Goal: Communication & Community: Answer question/provide support

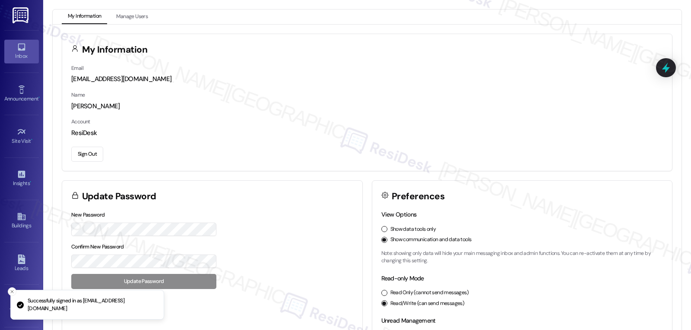
click at [18, 54] on div "Inbox" at bounding box center [21, 56] width 43 height 9
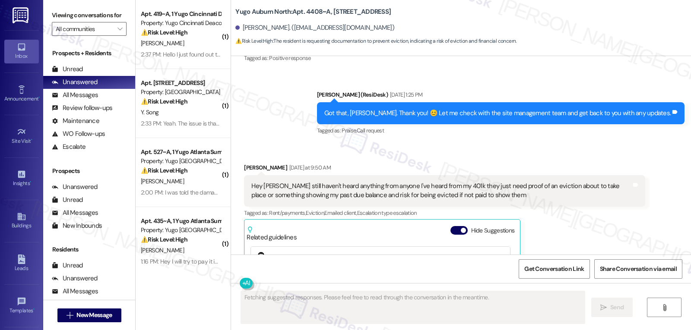
scroll to position [959, 0]
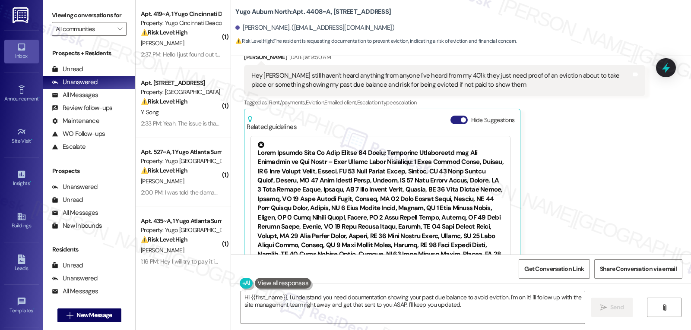
click at [451, 116] on button "Hide Suggestions" at bounding box center [458, 120] width 17 height 9
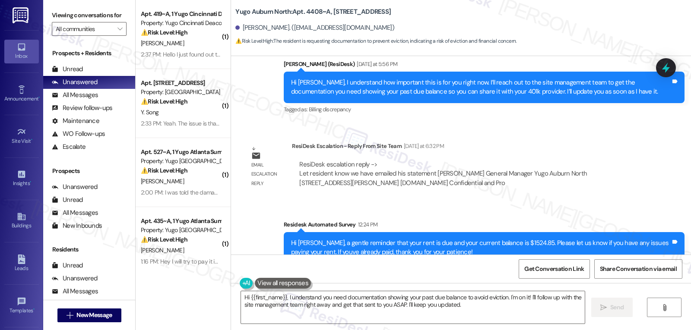
scroll to position [1249, 0]
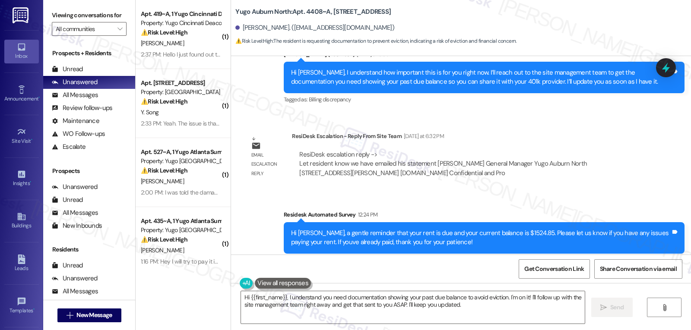
click at [690, 330] on html "Inbox Go to Inbox Announcement • Send A Text Announcement Site Visit • Go to Si…" at bounding box center [345, 165] width 691 height 330
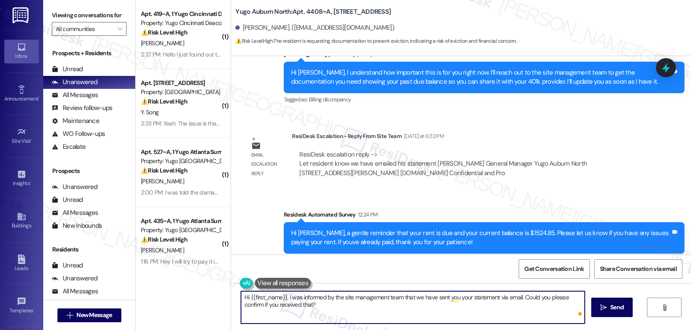
type textarea "Hi {{first_name}}, I was informed by the site management team that we have sent…"
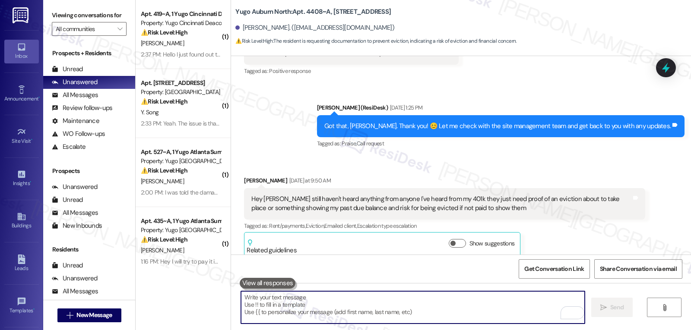
scroll to position [827, 0]
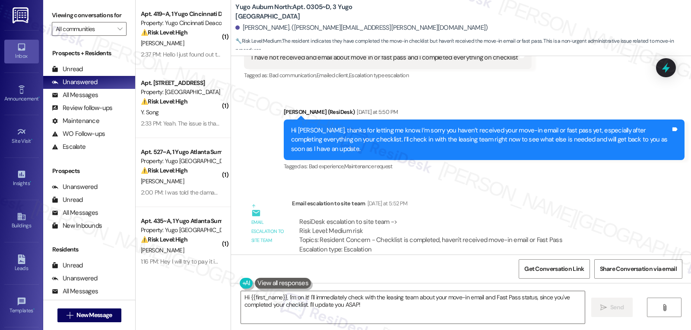
scroll to position [1428, 0]
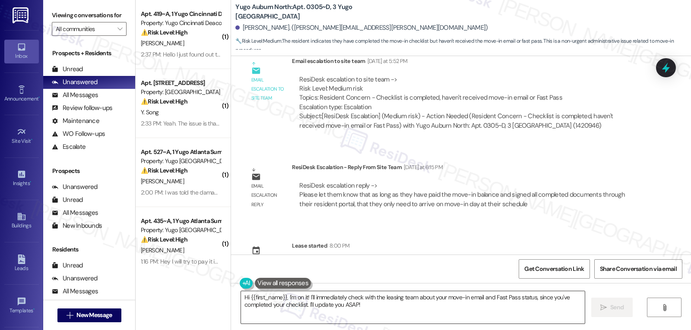
click at [341, 276] on textarea "Hi {{first_name}}, I'm on it! I'll immediately check with the leasing team abou…" at bounding box center [413, 307] width 344 height 32
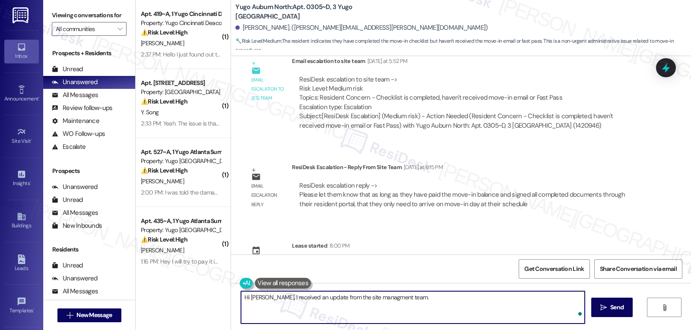
paste textarea "Once your move-in balance is paid and all documents are signed in your resident…"
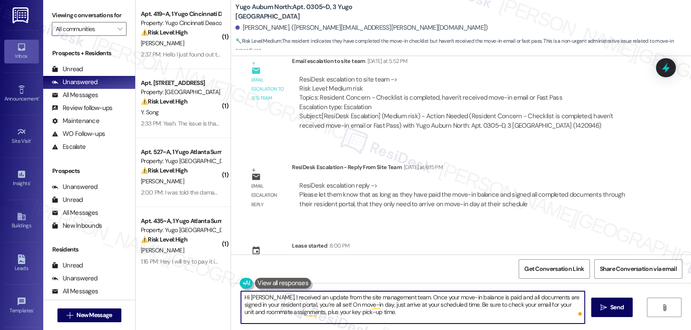
click at [341, 276] on textarea "Hi [PERSON_NAME], I received an update from the site management team. Once your…" at bounding box center [413, 307] width 344 height 32
type textarea "Hi [PERSON_NAME], I received an update from the site management team. Once your…"
click at [341, 276] on span " Send" at bounding box center [611, 307] width 27 height 9
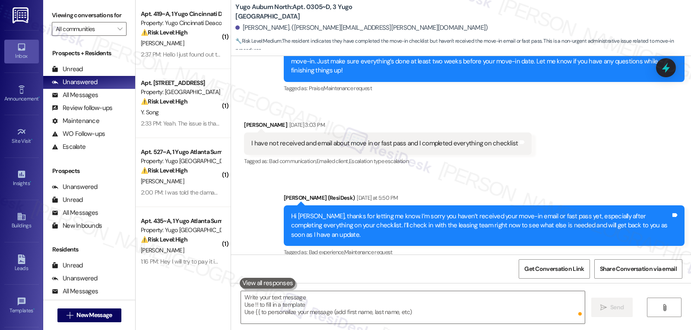
scroll to position [1101, 0]
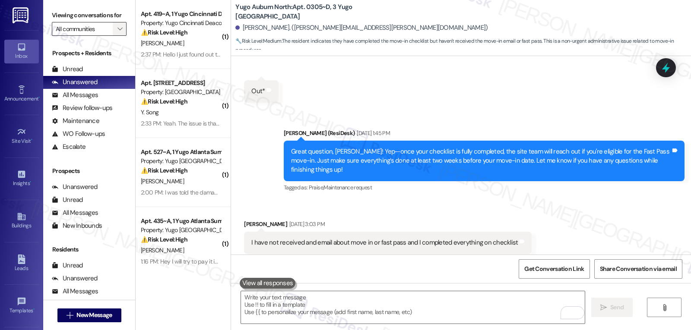
click at [116, 36] on span "" at bounding box center [120, 29] width 8 height 14
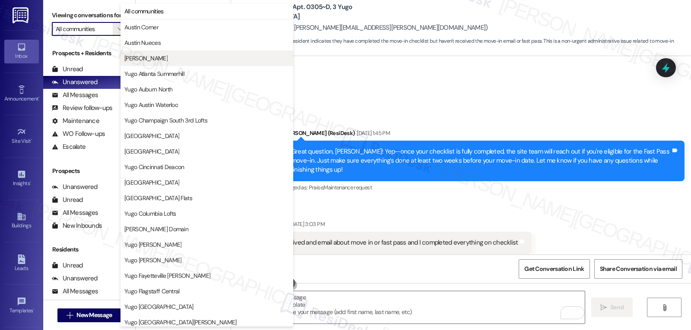
click at [156, 63] on button "[PERSON_NAME]" at bounding box center [206, 59] width 173 height 16
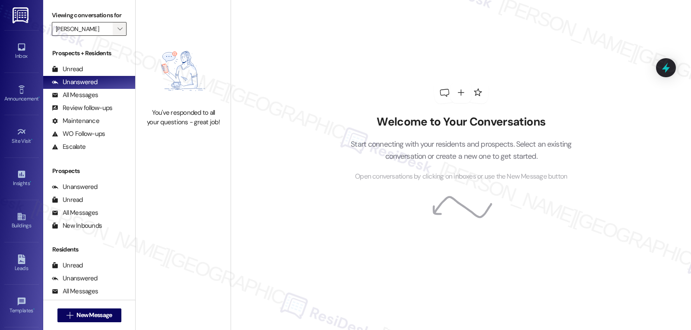
click at [117, 36] on span "" at bounding box center [120, 29] width 8 height 14
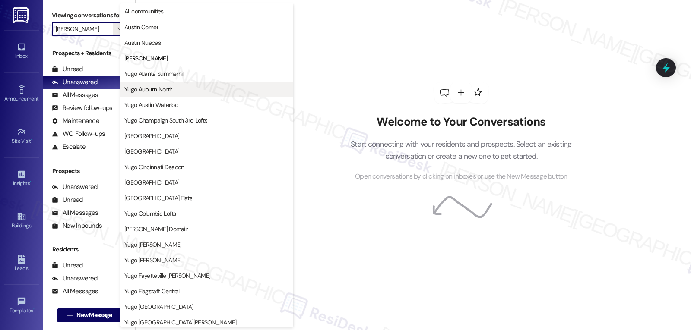
click at [151, 85] on span "Yugo Auburn North" at bounding box center [148, 89] width 48 height 9
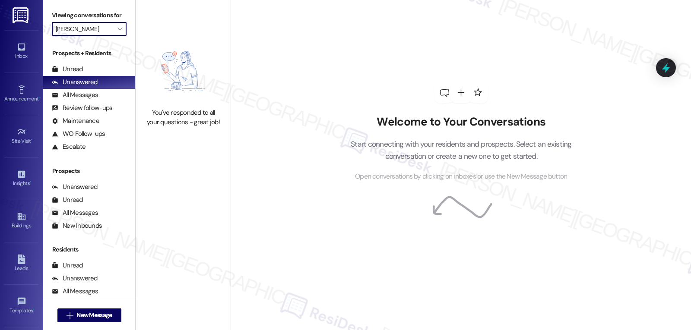
type input "Yugo Auburn North"
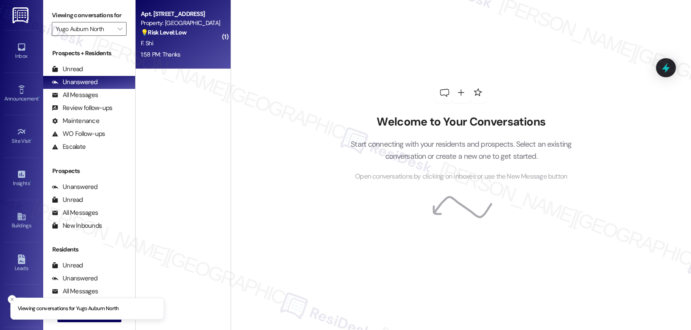
click at [166, 66] on div "Apt. [STREET_ADDRESS] Property: Yugo Auburn North 💡 Risk Level: Low The residen…" at bounding box center [183, 34] width 95 height 69
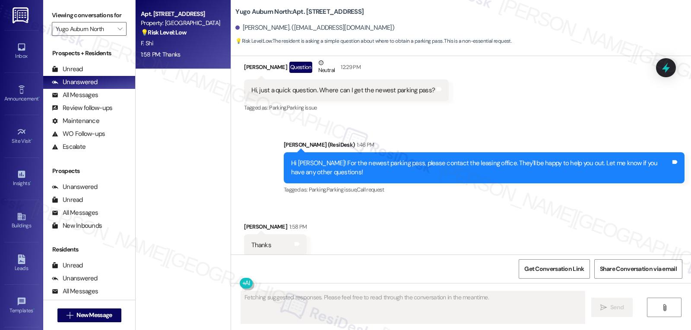
scroll to position [2994, 0]
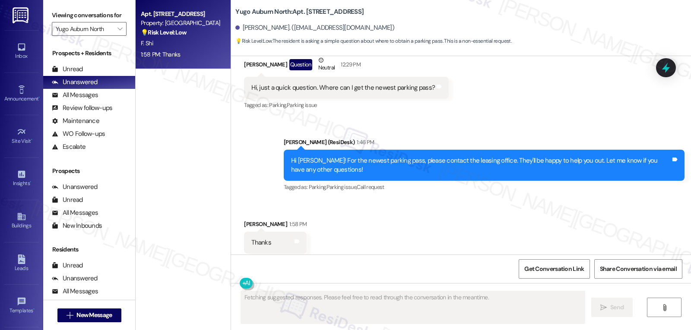
click at [244, 220] on div "Feiyu Shi 1:58 PM" at bounding box center [275, 226] width 63 height 12
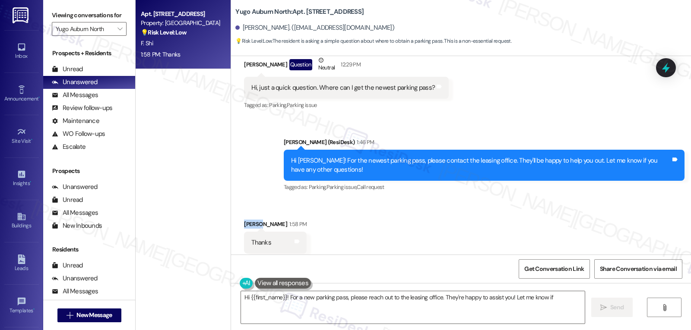
copy div "Feiyu"
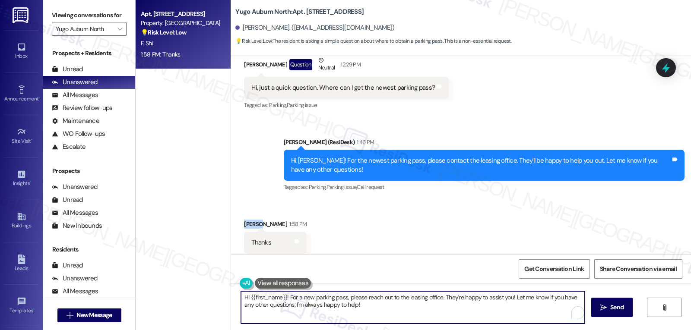
click at [341, 276] on textarea "Hi {{first_name}}! For a new parking pass, please reach out to the leasing offi…" at bounding box center [413, 307] width 344 height 32
paste textarea "Feiyu"
type textarea "You're welcome, [PERSON_NAME]!"
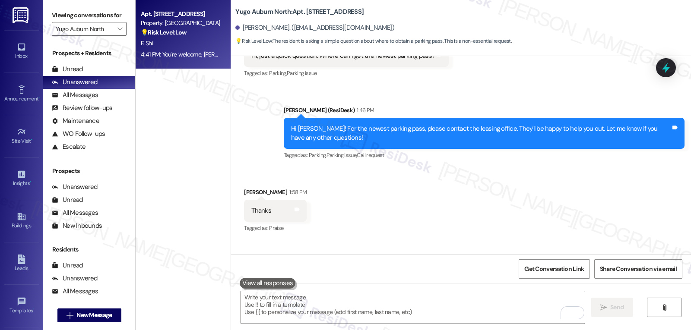
scroll to position [3054, 0]
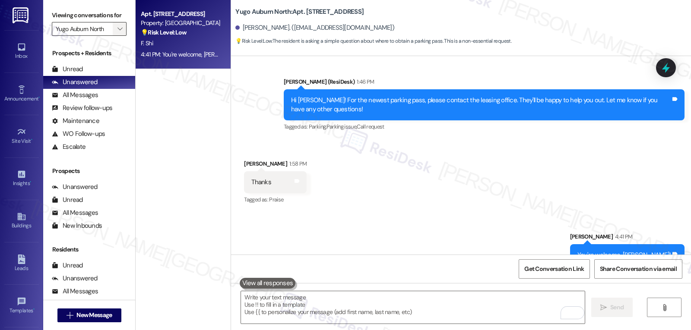
click at [116, 36] on span "" at bounding box center [120, 29] width 8 height 14
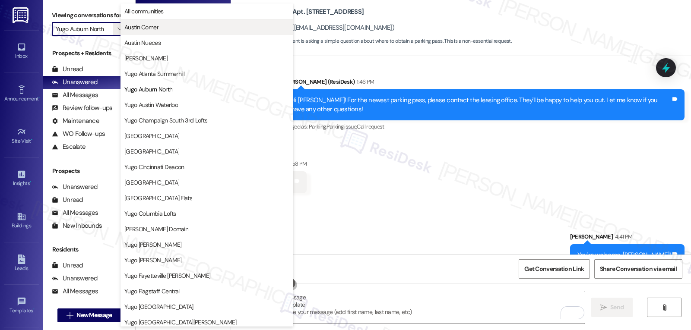
click at [157, 28] on span "Austin Corner" at bounding box center [141, 27] width 34 height 9
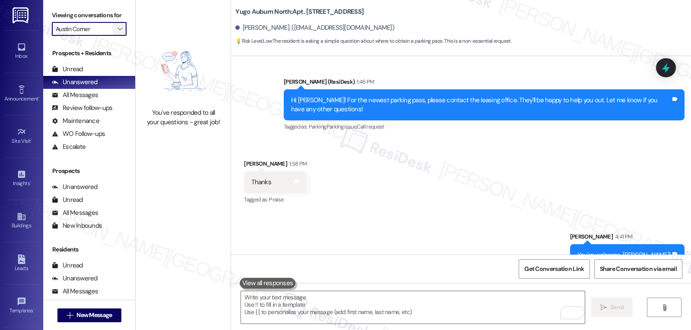
click at [117, 32] on icon "" at bounding box center [119, 28] width 5 height 7
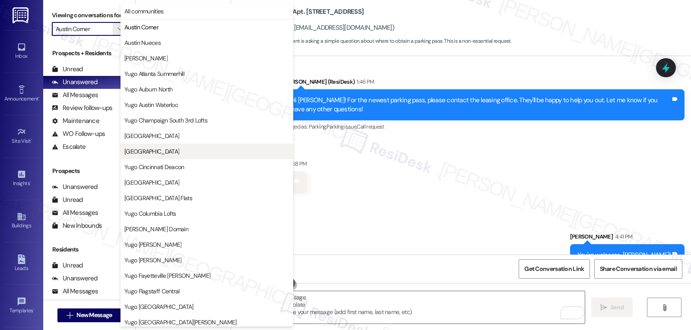
click at [164, 156] on button "[GEOGRAPHIC_DATA]" at bounding box center [206, 152] width 173 height 16
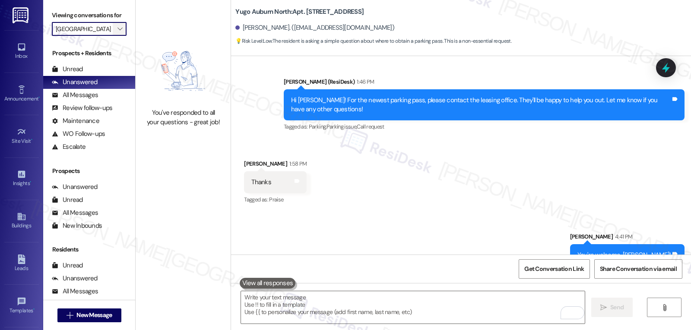
click at [117, 32] on icon "" at bounding box center [119, 28] width 5 height 7
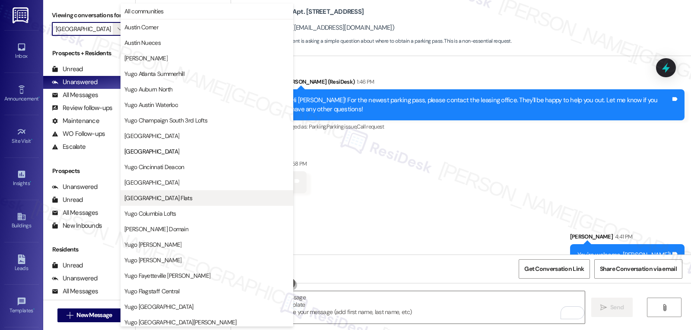
scroll to position [140, 0]
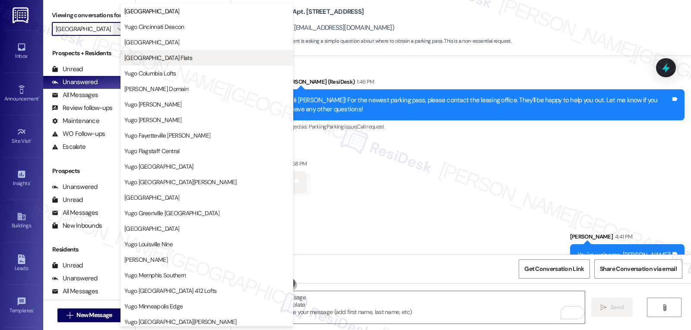
click at [165, 65] on button "[GEOGRAPHIC_DATA] Flats" at bounding box center [206, 58] width 173 height 16
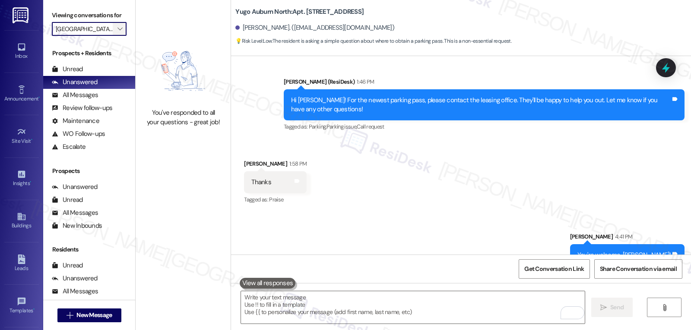
click at [117, 32] on icon "" at bounding box center [119, 28] width 5 height 7
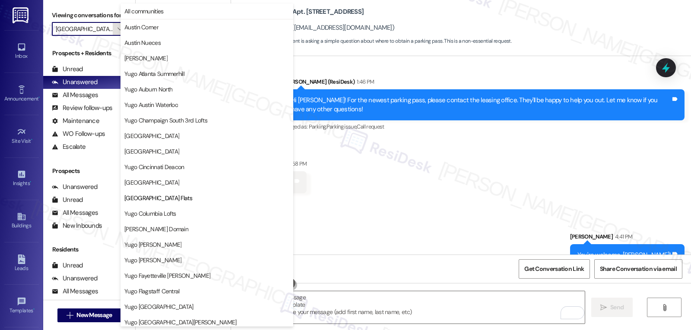
scroll to position [140, 0]
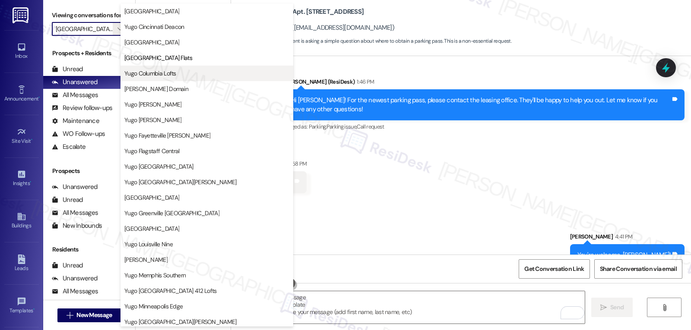
click at [171, 70] on span "Yugo Columbia Lofts" at bounding box center [150, 73] width 52 height 9
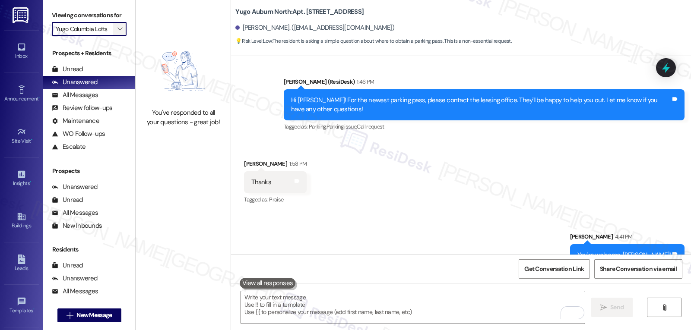
click at [116, 36] on span "" at bounding box center [120, 29] width 8 height 14
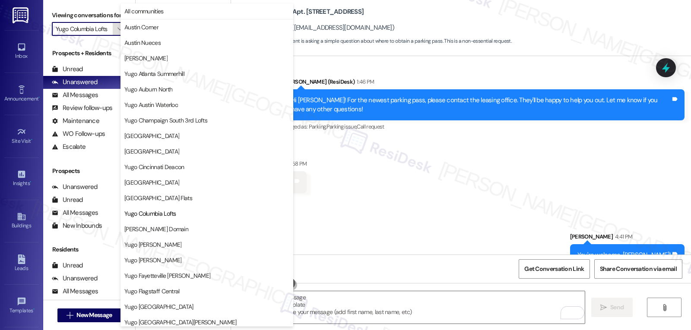
scroll to position [140, 0]
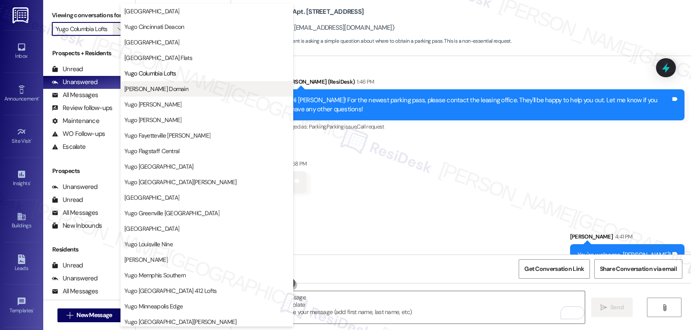
click at [164, 91] on span "[PERSON_NAME] Domain" at bounding box center [156, 89] width 64 height 9
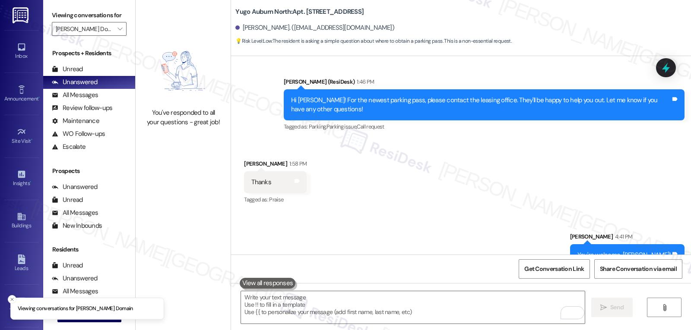
click at [117, 44] on div "Viewing conversations for [PERSON_NAME] Domain " at bounding box center [89, 22] width 92 height 44
click at [117, 32] on icon "" at bounding box center [119, 28] width 5 height 7
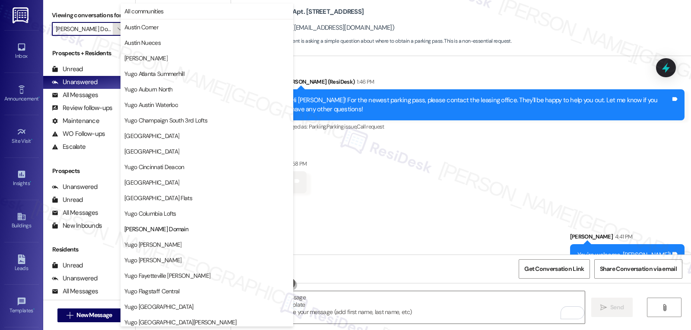
scroll to position [140, 0]
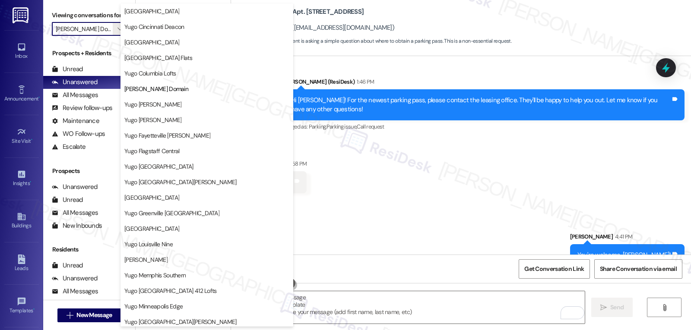
click at [171, 125] on button "Yugo [PERSON_NAME]" at bounding box center [206, 120] width 173 height 16
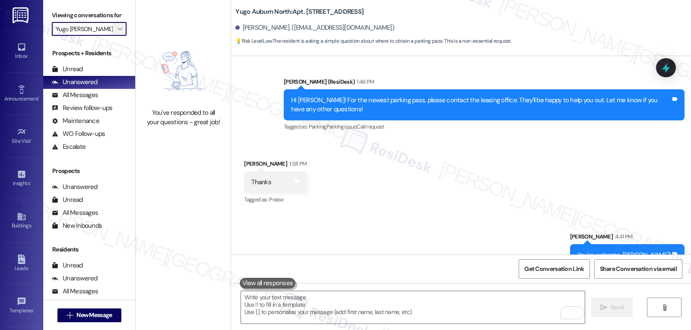
click at [116, 36] on span "" at bounding box center [120, 29] width 8 height 14
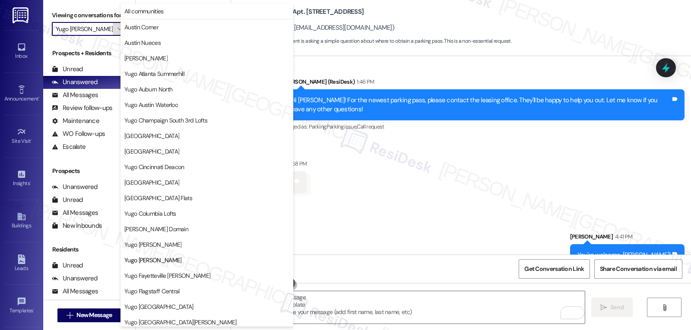
scroll to position [140, 0]
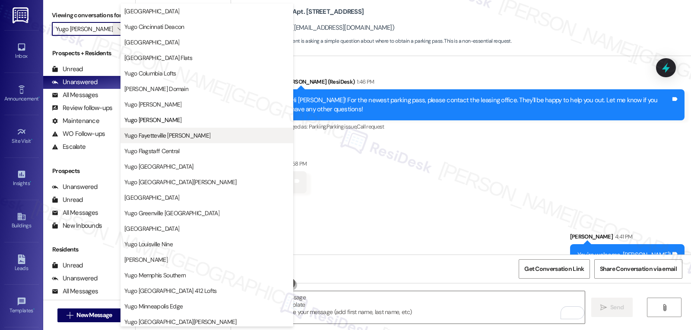
click at [167, 132] on span "Yugo Fayetteville [PERSON_NAME]" at bounding box center [167, 135] width 86 height 9
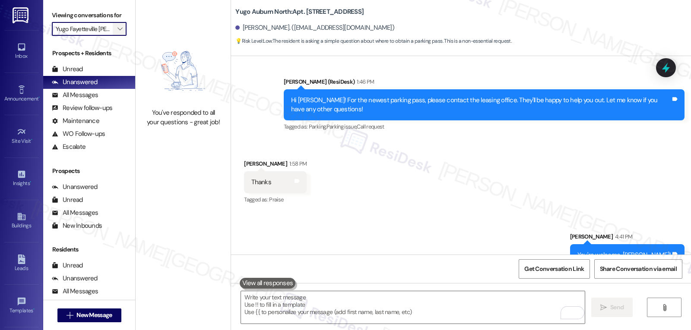
click at [116, 36] on span "" at bounding box center [120, 29] width 8 height 14
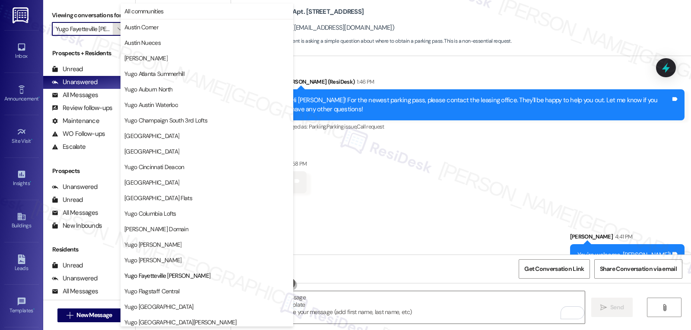
scroll to position [140, 0]
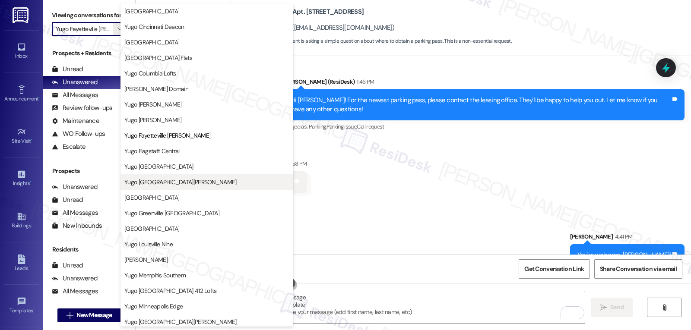
click at [163, 181] on span "Yugo [GEOGRAPHIC_DATA][PERSON_NAME]" at bounding box center [180, 182] width 112 height 9
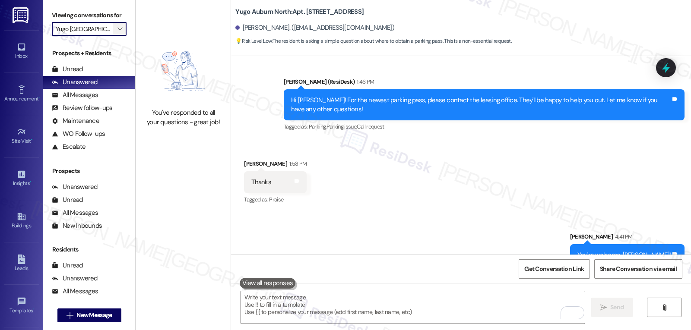
click at [116, 36] on span "" at bounding box center [120, 29] width 8 height 14
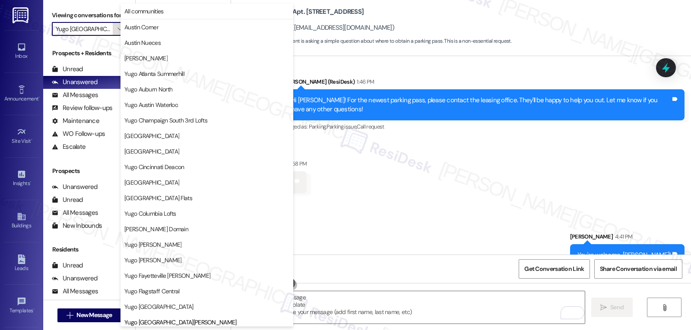
scroll to position [296, 0]
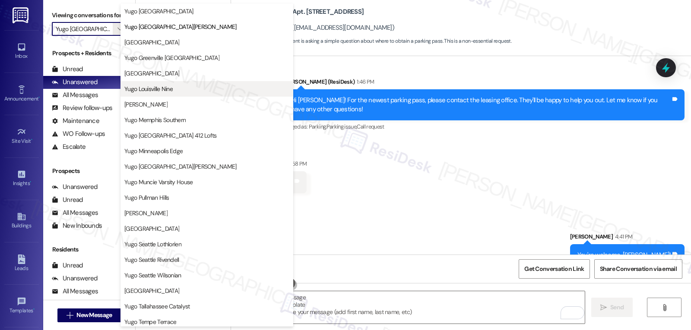
click at [164, 93] on span "Yugo Louisville Nine" at bounding box center [148, 89] width 48 height 9
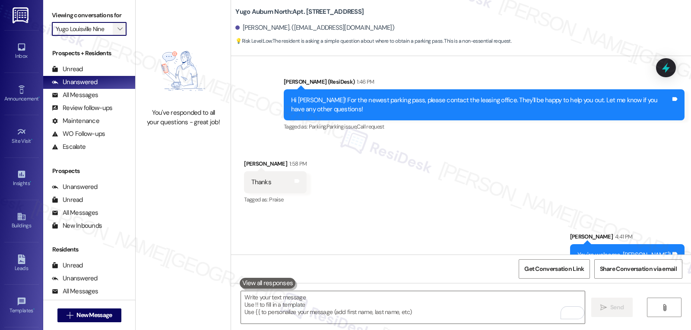
click at [117, 32] on icon "" at bounding box center [119, 28] width 5 height 7
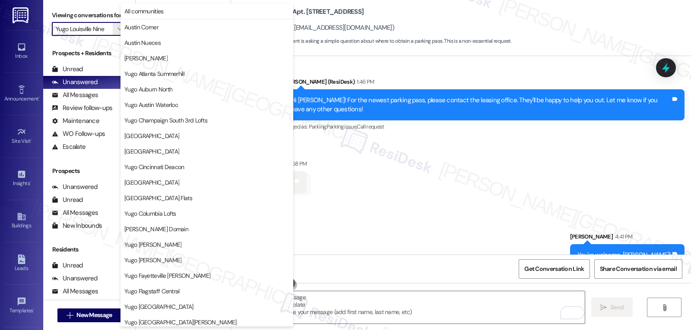
scroll to position [296, 0]
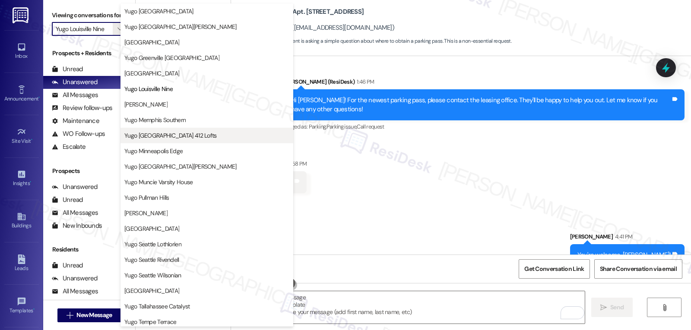
click at [171, 137] on span "Yugo [GEOGRAPHIC_DATA] 412 Lofts" at bounding box center [170, 135] width 92 height 9
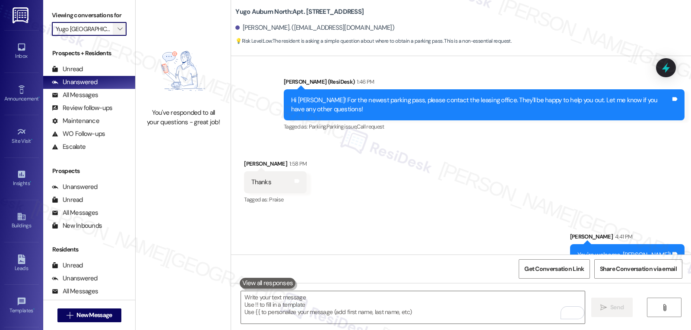
click at [116, 36] on span "" at bounding box center [120, 29] width 8 height 14
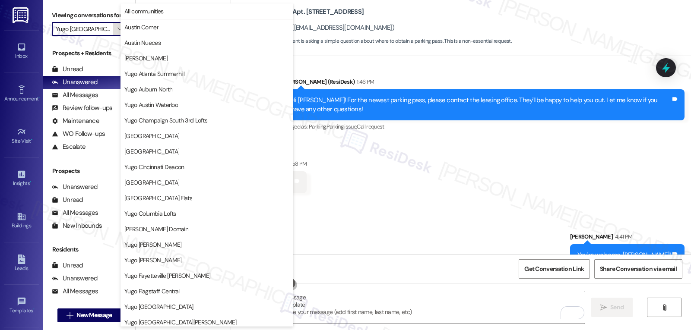
scroll to position [296, 0]
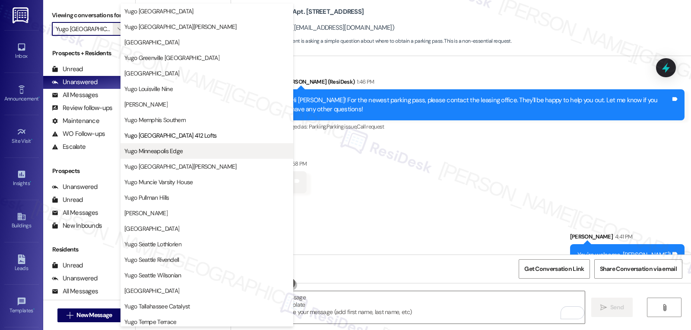
click at [167, 155] on span "Yugo Minneapolis Edge" at bounding box center [153, 151] width 58 height 9
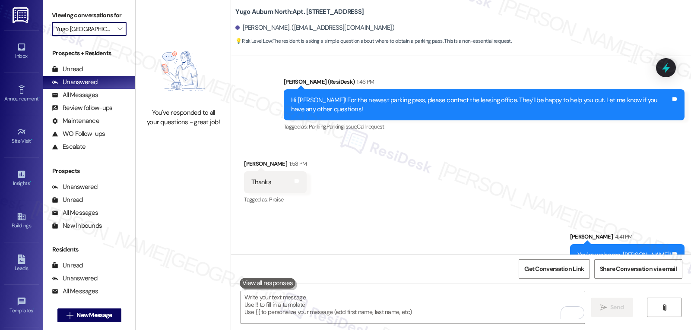
type input "Yugo Minneapolis Edge"
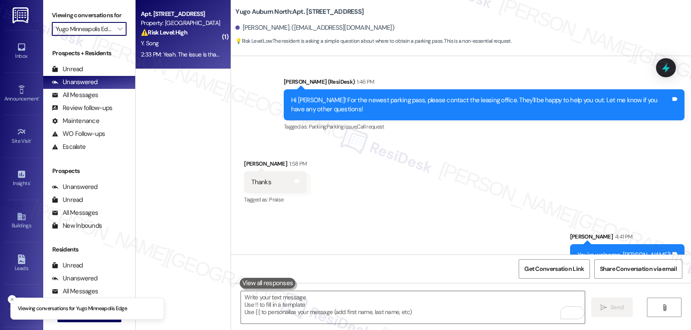
click at [199, 51] on div "2:33 PM: Yeah. The issue is that, when I turn off the AC, open the window to ve…" at bounding box center [587, 55] width 892 height 8
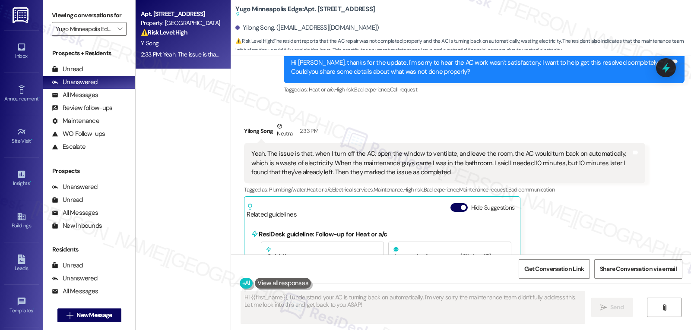
scroll to position [414, 0]
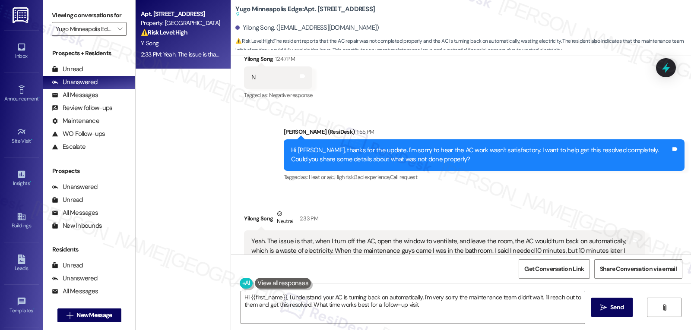
type textarea "Hi {{first_name}}, I understand your AC is turning back on automatically. I'm v…"
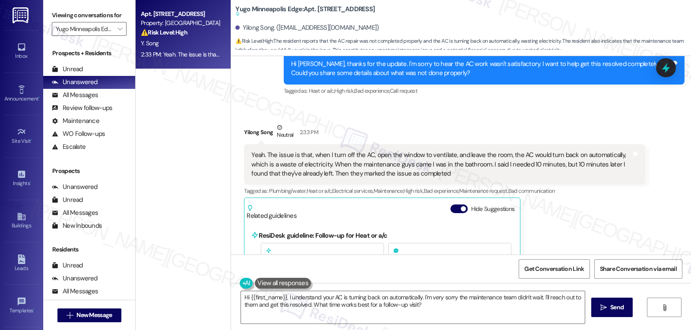
click at [237, 131] on div "Received via SMS Yilong Song Neutral 2:33 PM Yeah. The issue is that, when I tu…" at bounding box center [444, 233] width 414 height 233
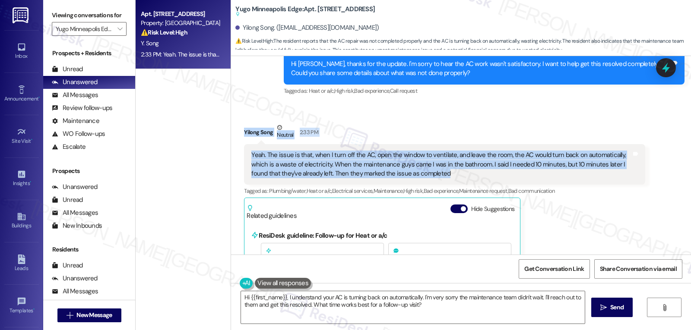
drag, startPoint x: 237, startPoint y: 131, endPoint x: 593, endPoint y: 175, distance: 358.8
click at [341, 175] on div "Received via SMS Yilong Song Neutral 2:33 PM Yeah. The issue is that, when I tu…" at bounding box center [444, 233] width 414 height 233
copy div "Yilong Song Neutral 2:33 PM Yeah. The issue is that, when I turn off the AC, op…"
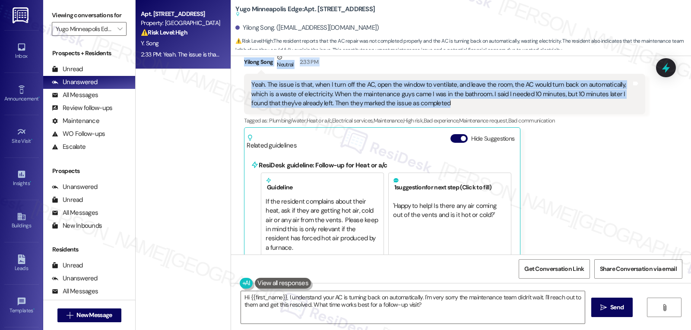
scroll to position [587, 0]
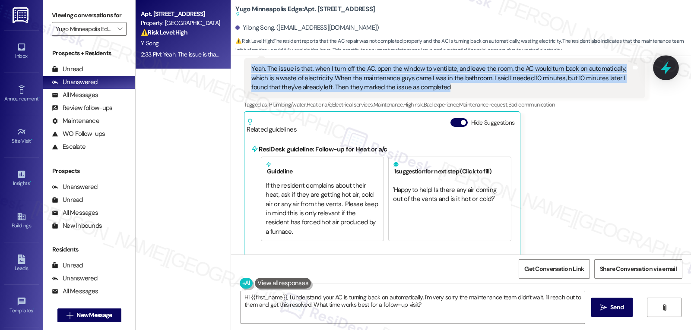
click at [341, 72] on icon at bounding box center [665, 67] width 10 height 13
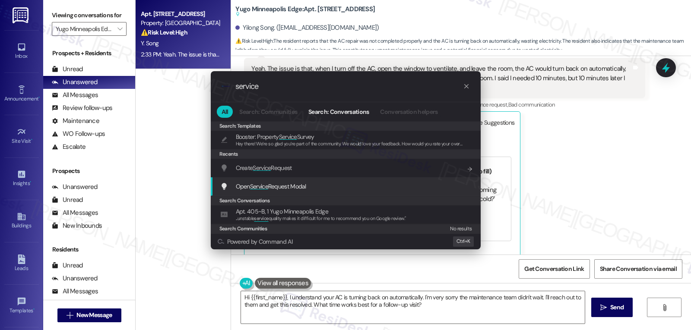
type input "service"
click at [277, 188] on span "Open Service Request Modal" at bounding box center [271, 187] width 70 height 8
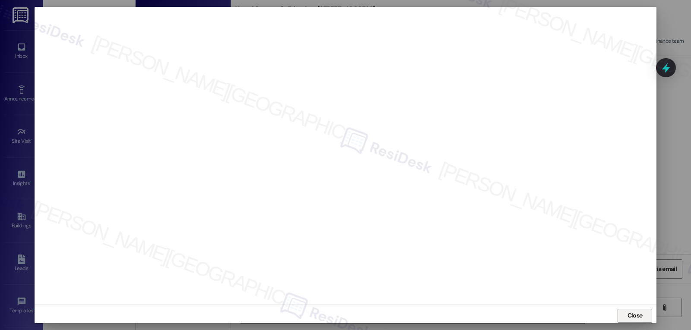
click at [341, 276] on span "Close" at bounding box center [634, 315] width 15 height 9
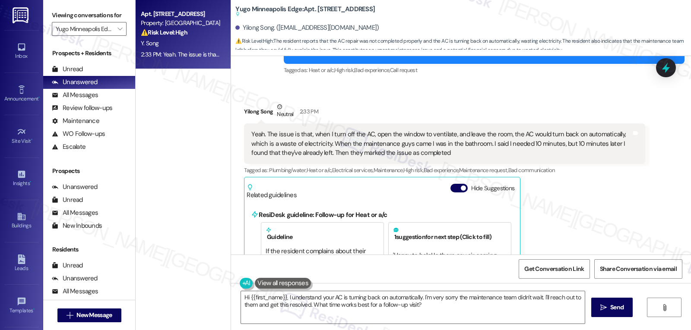
scroll to position [501, 0]
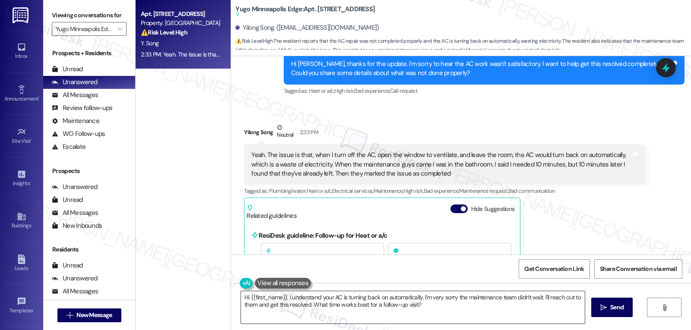
click at [341, 276] on textarea "Hi {{first_name}}, I understand your AC is turning back on automatically. I'm v…" at bounding box center [413, 307] width 344 height 32
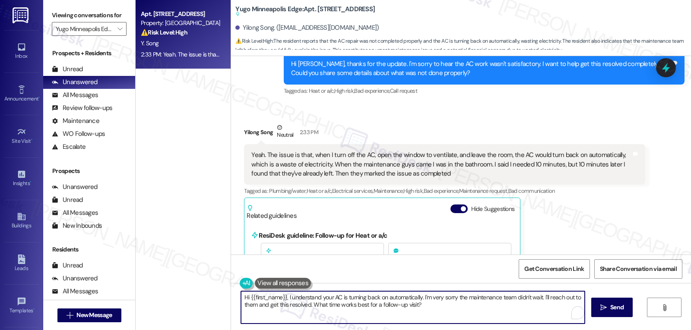
paste textarea "Yilong, I understand how frustrating it is to have the AC turn back on automati…"
type textarea "Hi [PERSON_NAME], I understand how frustrating it is to have the AC turn back o…"
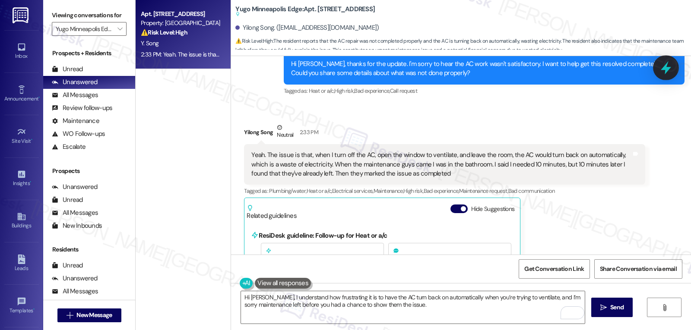
click at [341, 71] on icon at bounding box center [665, 67] width 15 height 15
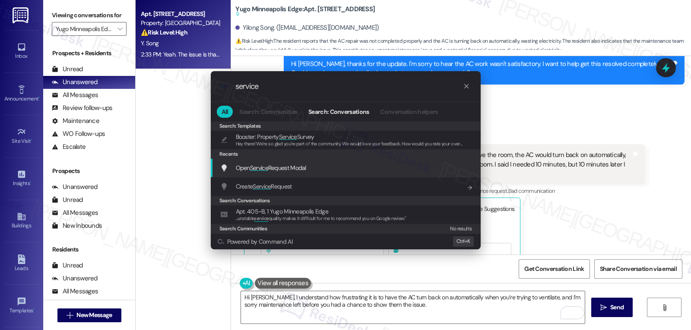
type input "service"
click at [310, 168] on div "Open Service Request Modal Add shortcut" at bounding box center [346, 167] width 253 height 9
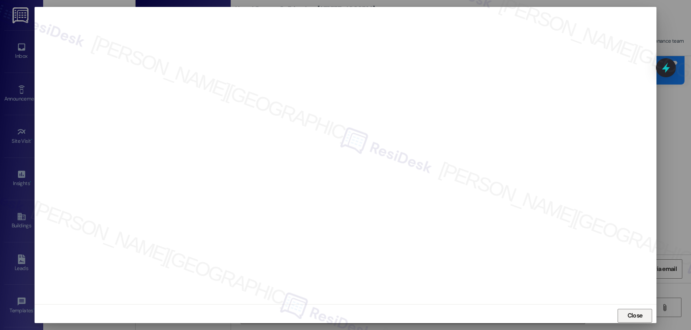
click at [341, 276] on button "Close" at bounding box center [634, 316] width 35 height 14
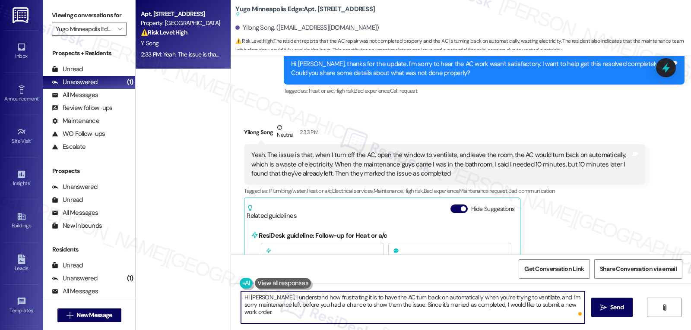
click at [341, 276] on textarea "Hi [PERSON_NAME], I understand how frustrating it is to have the AC turn back o…" at bounding box center [413, 307] width 344 height 32
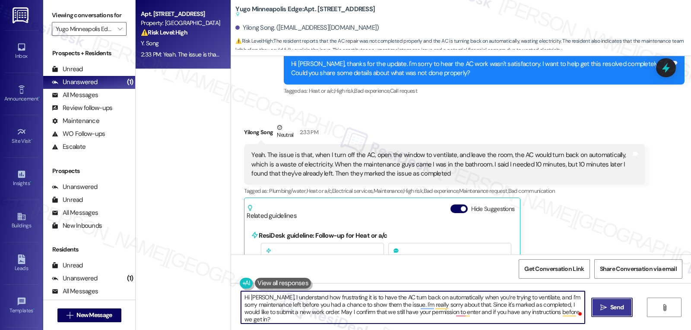
click at [341, 276] on span "Send" at bounding box center [616, 307] width 17 height 9
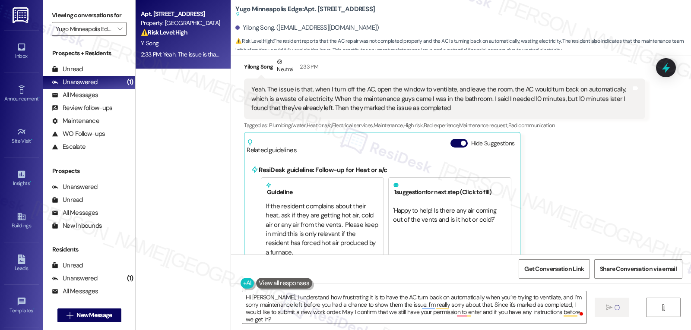
type textarea "Hi"
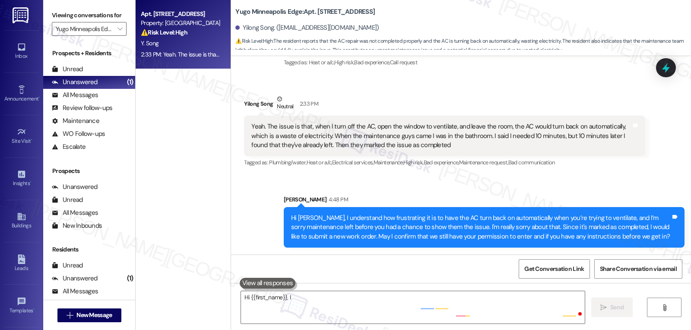
scroll to position [529, 0]
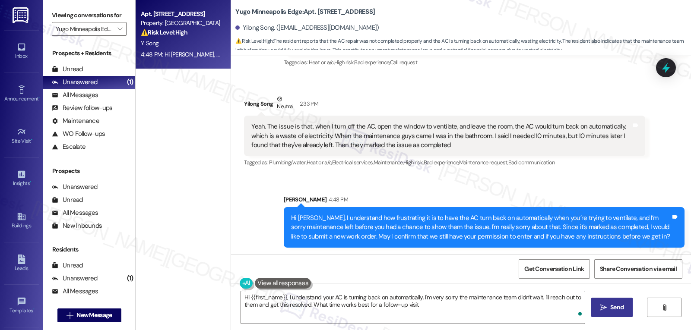
type textarea "Hi {{first_name}}, I understand your AC is turning back on automatically. I'm v…"
click at [117, 32] on icon "" at bounding box center [119, 28] width 5 height 7
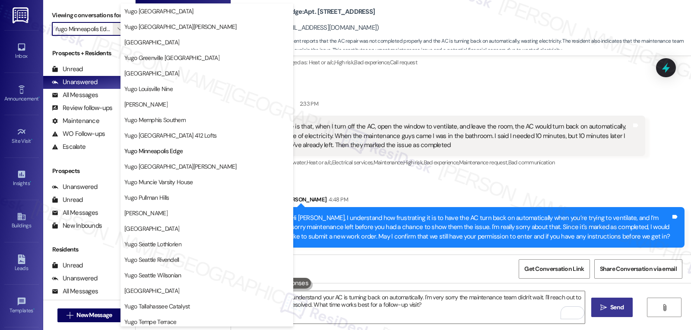
scroll to position [0, 0]
click at [171, 171] on button "Yugo [GEOGRAPHIC_DATA][PERSON_NAME]" at bounding box center [206, 167] width 173 height 16
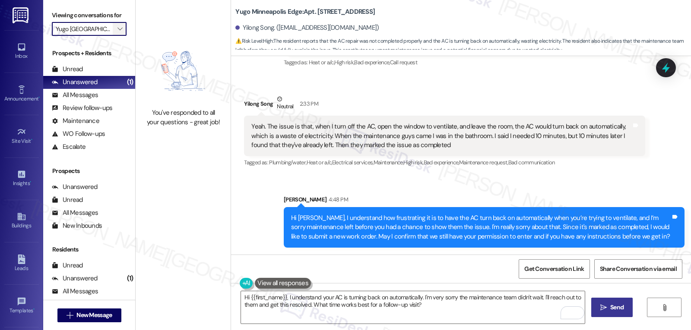
drag, startPoint x: 111, startPoint y: 39, endPoint x: 115, endPoint y: 36, distance: 5.3
click at [116, 36] on span "" at bounding box center [120, 29] width 8 height 14
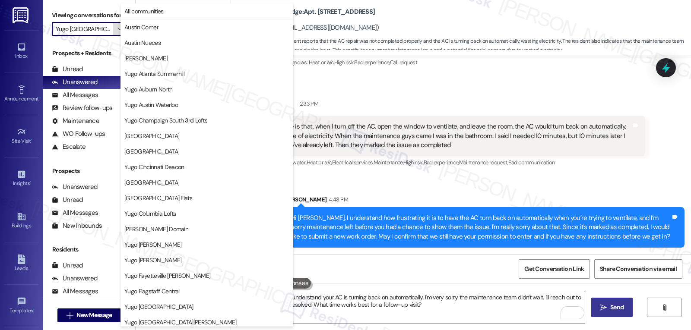
scroll to position [361, 0]
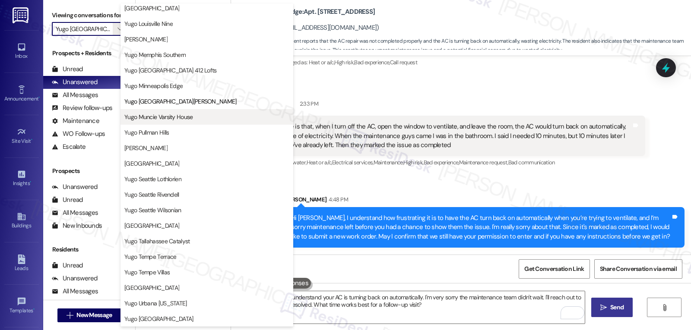
click at [182, 120] on span "Yugo Muncie Varsity House" at bounding box center [158, 117] width 69 height 9
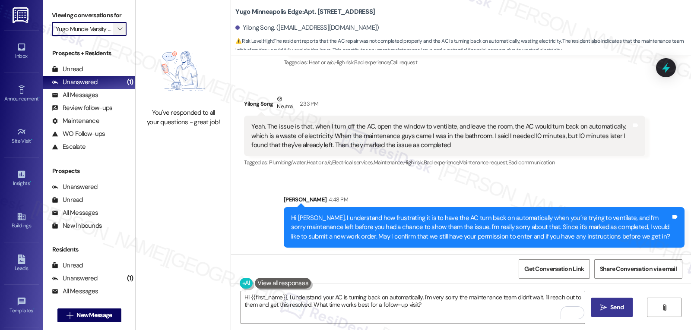
click at [117, 32] on icon "" at bounding box center [119, 28] width 5 height 7
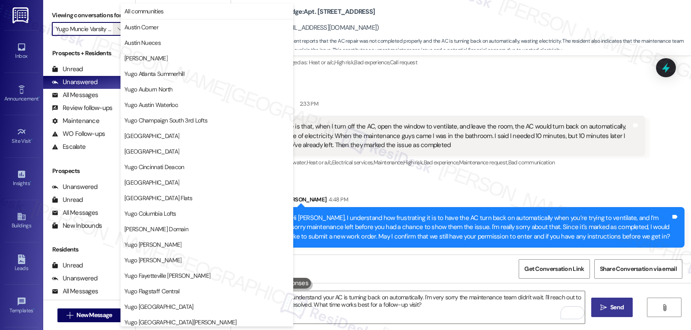
scroll to position [361, 0]
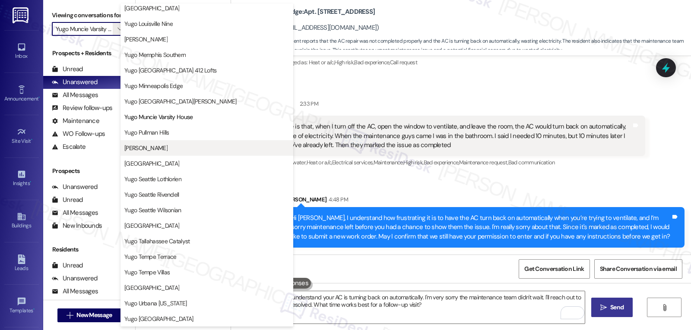
click at [167, 146] on span "[PERSON_NAME]" at bounding box center [145, 148] width 43 height 9
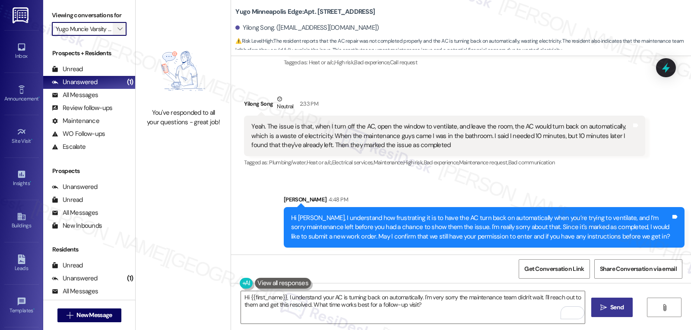
type input "[PERSON_NAME]"
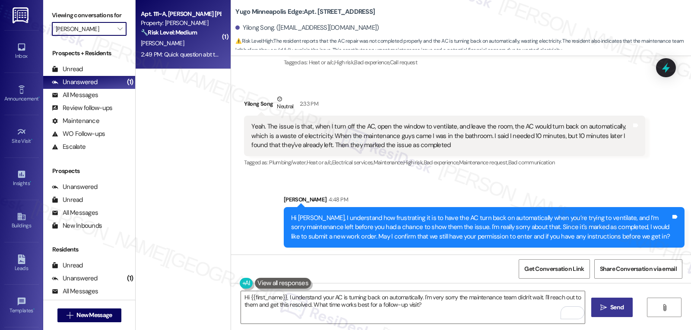
click at [172, 59] on div "2:49 PM: Quick question abt the fast pass. I signed and paid everything a few w…" at bounding box center [181, 54] width 82 height 11
type textarea "Fetching suggested responses. Please feel free to read through the conversation…"
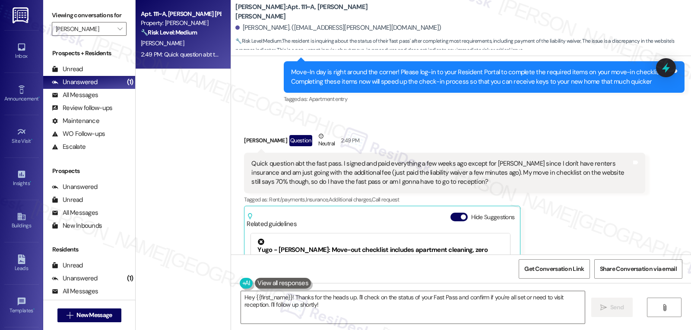
scroll to position [202, 0]
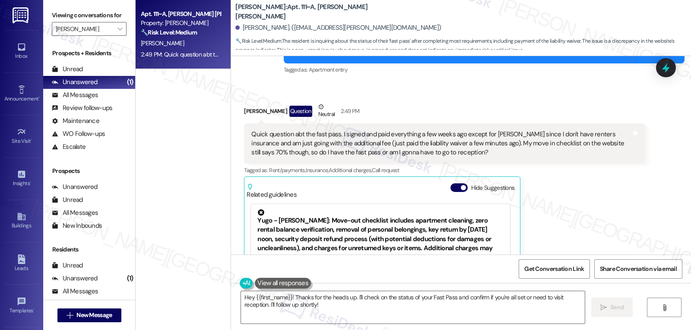
drag, startPoint x: 452, startPoint y: 186, endPoint x: 373, endPoint y: 155, distance: 85.7
click at [341, 187] on button "Hide Suggestions" at bounding box center [458, 187] width 17 height 9
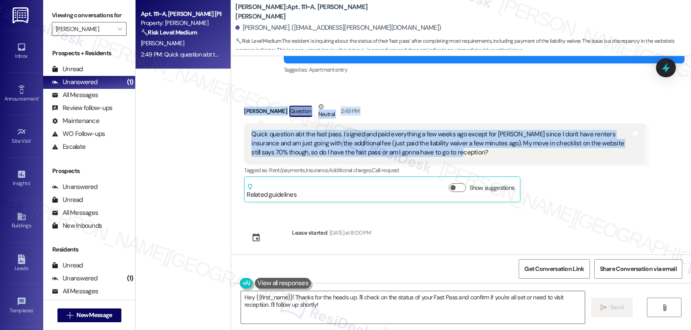
drag, startPoint x: 237, startPoint y: 113, endPoint x: 433, endPoint y: 159, distance: 201.4
click at [341, 159] on div "Received via SMS [PERSON_NAME] Question Neutral 2:49 PM Quick question abt the …" at bounding box center [444, 152] width 414 height 113
copy div "[PERSON_NAME] Question Neutral 2:49 PM Quick question abt the fast pass. I sign…"
click at [341, 276] on textarea "Hey {{first_name}}! Thanks for the heads up. I'll check on the status of your F…" at bounding box center [413, 307] width 344 height 32
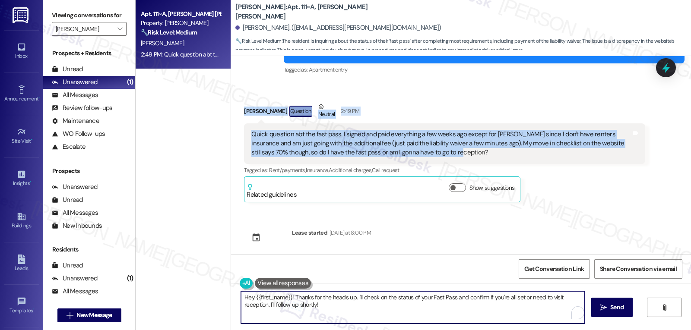
paste textarea "i [PERSON_NAME], thanks for checking in. I understand you’ve completed everythi…"
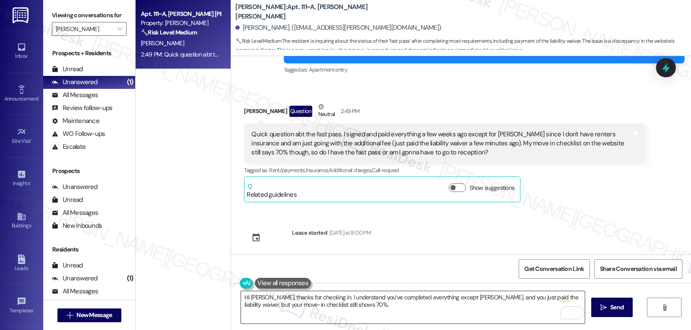
click at [341, 276] on textarea "Hi [PERSON_NAME], thanks for checking in. I understand you’ve completed everyth…" at bounding box center [413, 307] width 344 height 32
paste textarea "Can you confirm if all your other documents in the portal are marked as complet…"
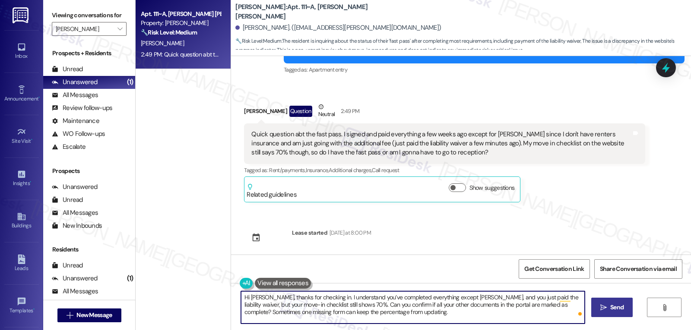
type textarea "Hi [PERSON_NAME], thanks for checking in. I understand you’ve completed everyth…"
click at [341, 276] on span "Send" at bounding box center [616, 307] width 13 height 9
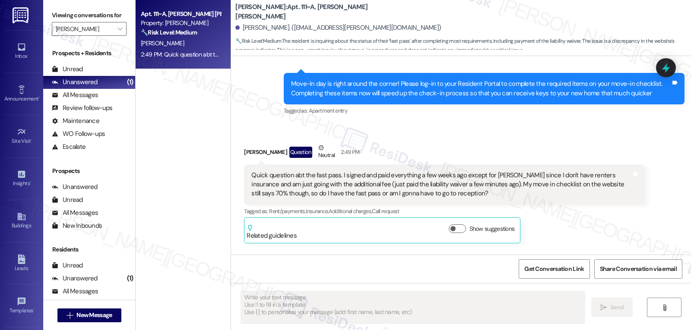
scroll to position [157, 0]
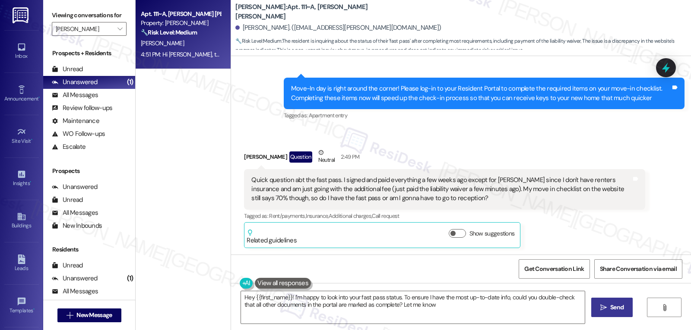
type textarea "Hey {{first_name}}! I'm happy to look into your fast pass status. To ensure I h…"
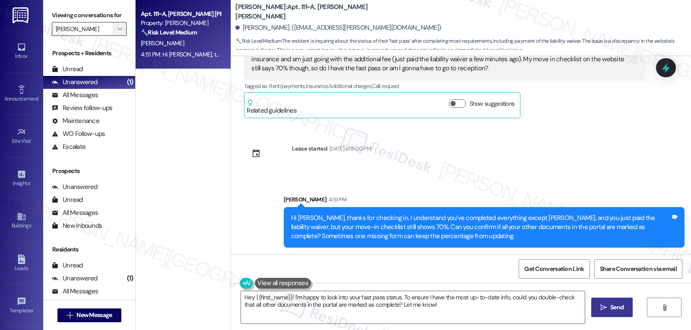
click at [116, 36] on span "" at bounding box center [120, 29] width 8 height 14
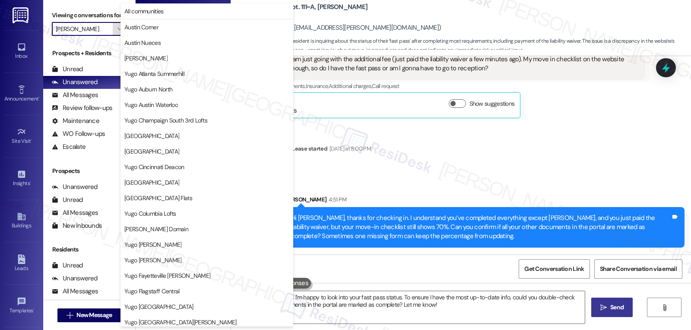
scroll to position [361, 0]
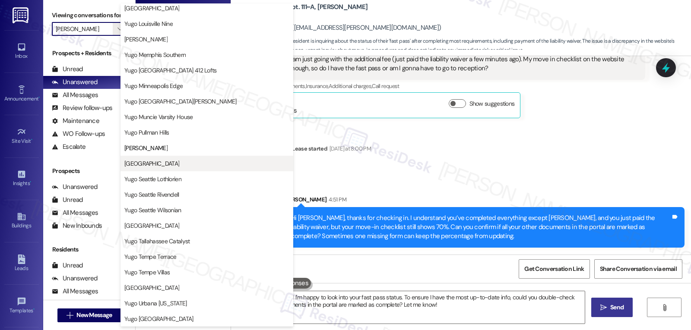
click at [154, 169] on button "[GEOGRAPHIC_DATA]" at bounding box center [206, 164] width 173 height 16
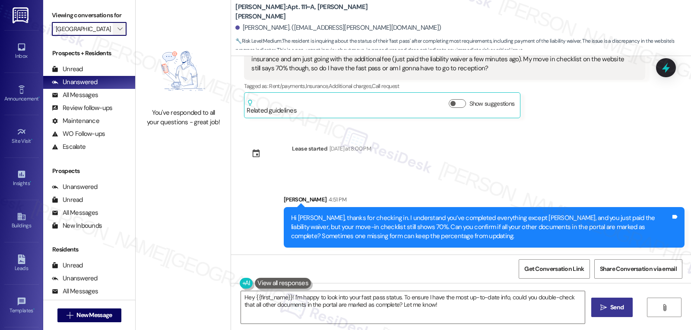
click at [117, 32] on icon "" at bounding box center [119, 28] width 5 height 7
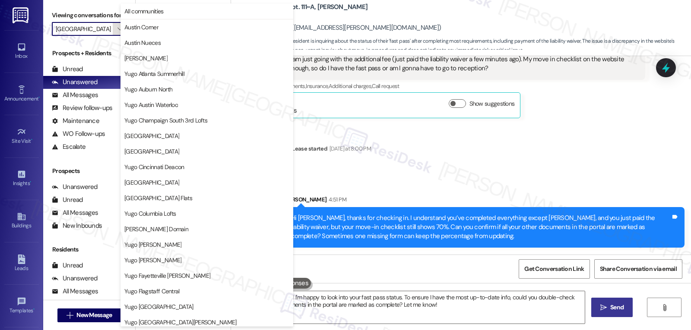
scroll to position [361, 0]
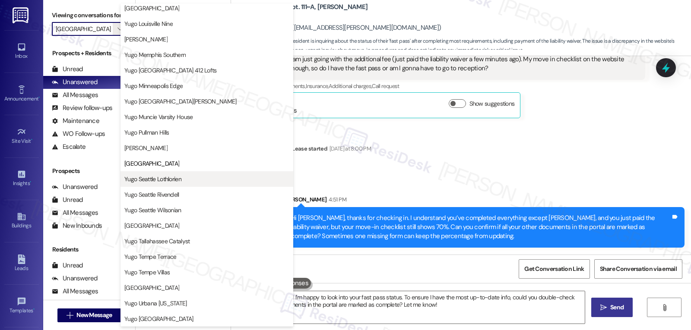
click at [180, 180] on span "Yugo Seattle Lothlorien" at bounding box center [152, 179] width 57 height 9
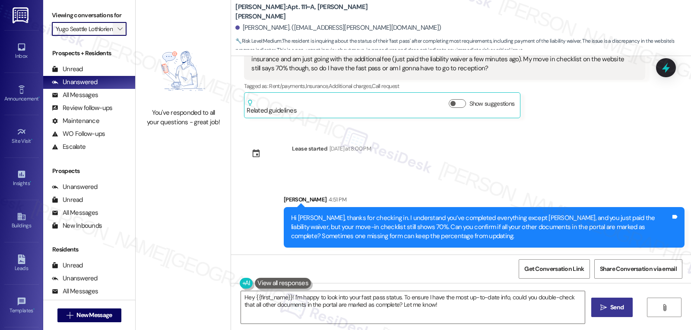
click at [117, 32] on icon "" at bounding box center [119, 28] width 5 height 7
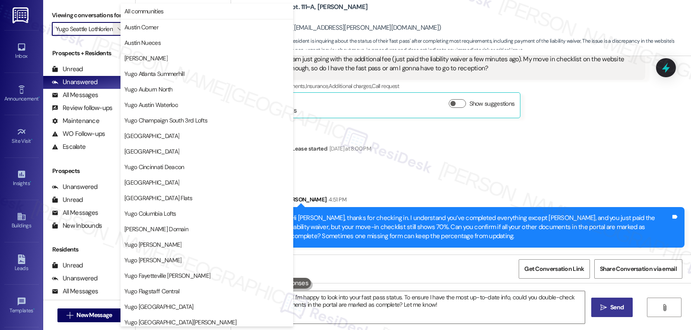
scroll to position [361, 0]
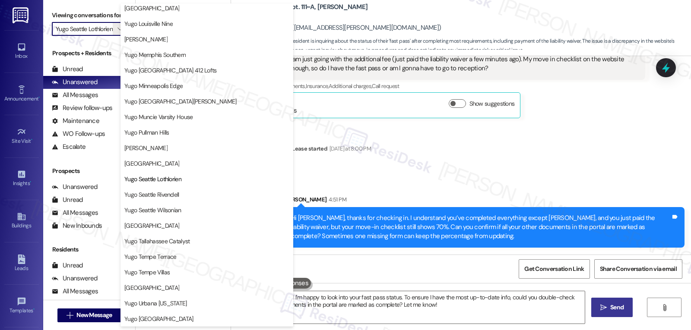
click at [172, 255] on span "Yugo Tempe Terrace" at bounding box center [150, 257] width 52 height 9
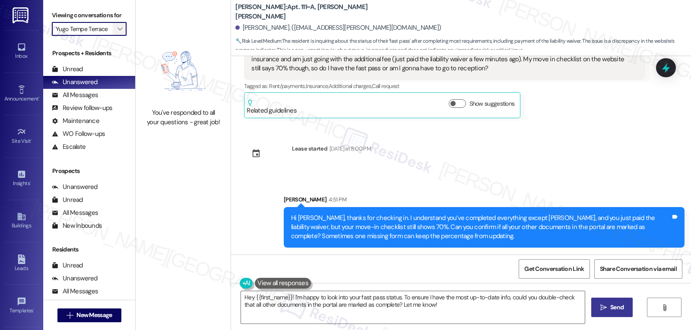
click at [116, 36] on span "" at bounding box center [120, 29] width 8 height 14
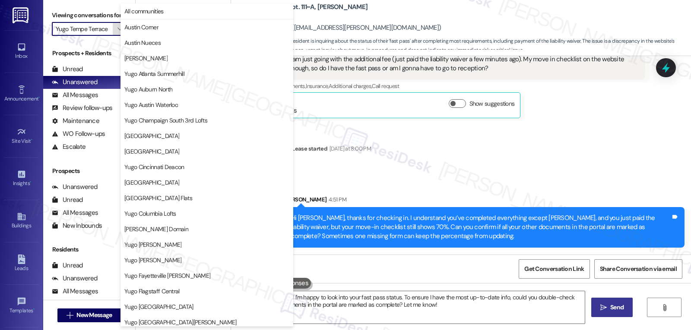
scroll to position [361, 0]
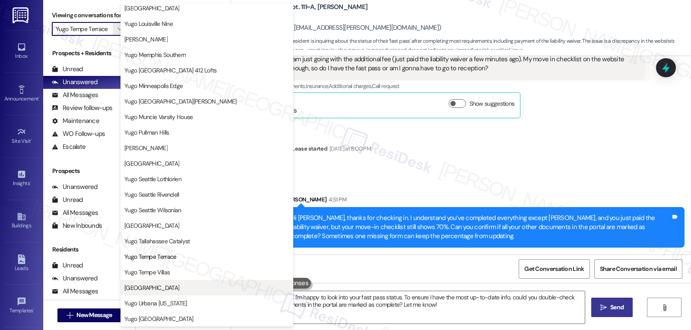
click at [173, 276] on span "[GEOGRAPHIC_DATA]" at bounding box center [151, 288] width 55 height 9
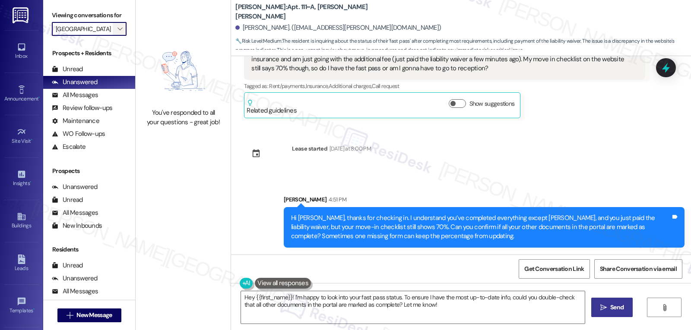
click at [116, 36] on span "" at bounding box center [120, 29] width 8 height 14
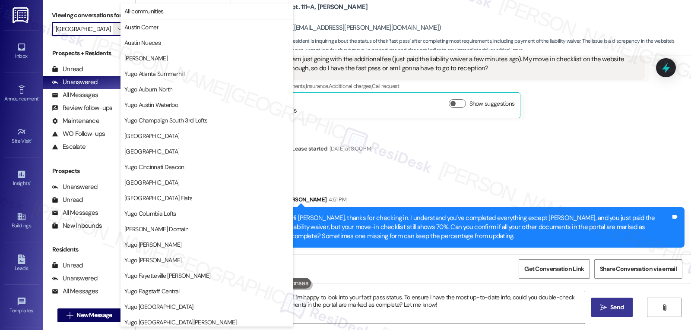
scroll to position [361, 0]
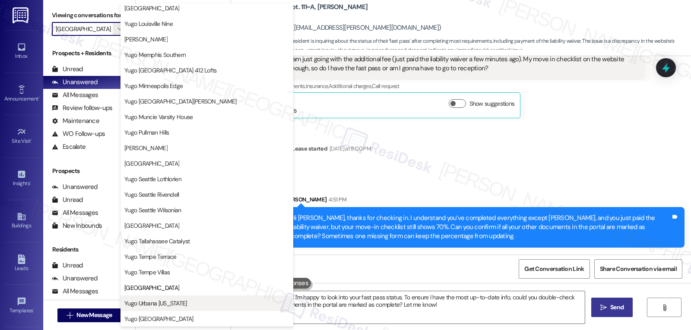
click at [180, 276] on button "Yugo Urbana [US_STATE]" at bounding box center [206, 304] width 173 height 16
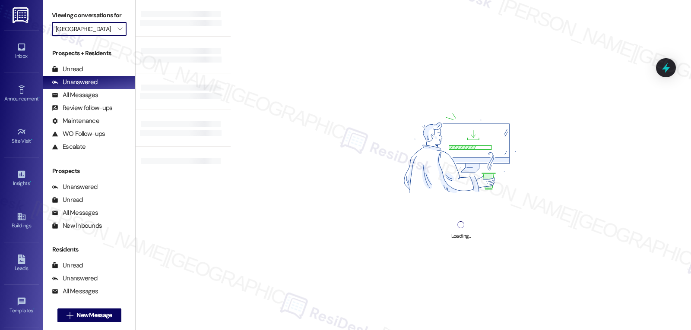
type input "Yugo Urbana [US_STATE]"
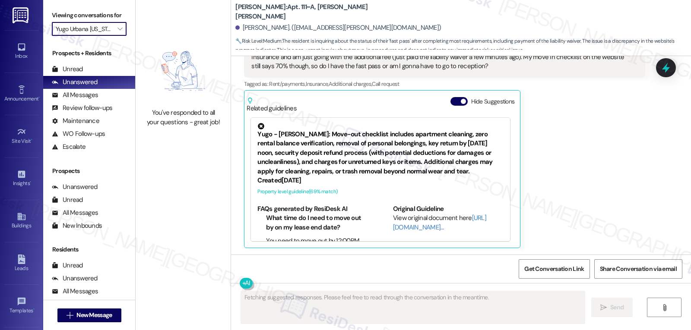
scroll to position [510, 0]
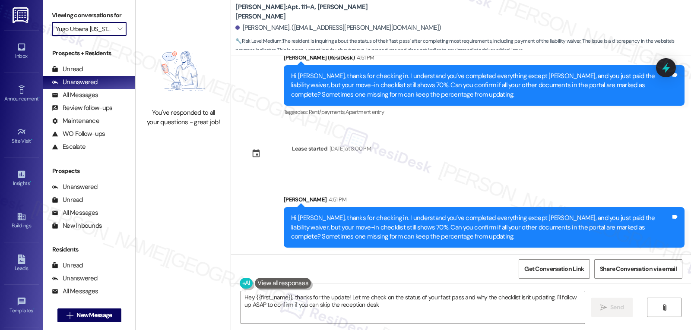
type textarea "Hey {{first_name}}, thanks for the update! Let me check on the status of your f…"
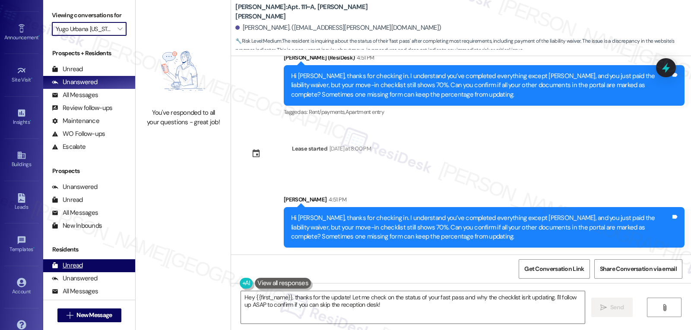
scroll to position [82, 0]
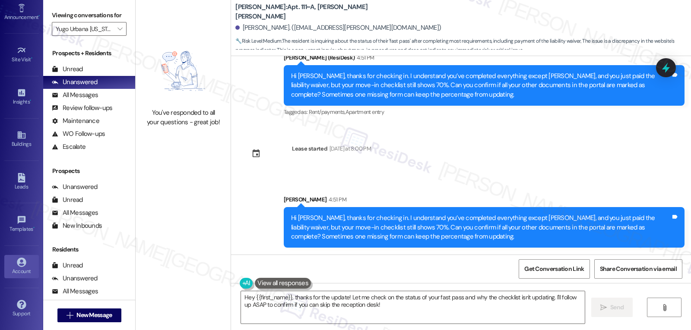
click at [22, 265] on icon at bounding box center [21, 262] width 9 height 9
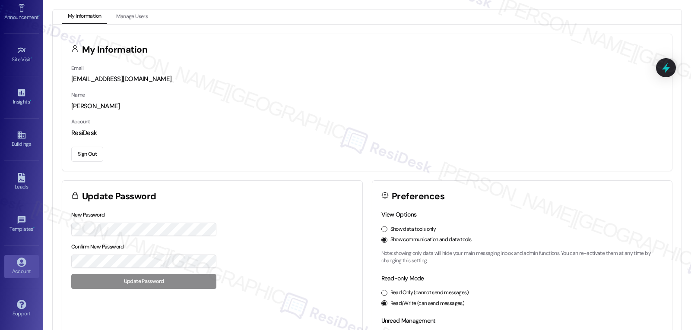
click at [90, 159] on button "Sign Out" at bounding box center [87, 154] width 32 height 15
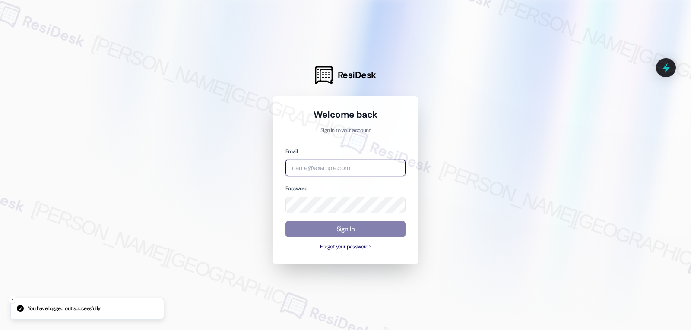
click at [317, 167] on input "email" at bounding box center [345, 168] width 120 height 17
click at [336, 172] on input "email" at bounding box center [345, 168] width 120 height 17
paste input "[EMAIL_ADDRESS][DOMAIN_NAME]"
type input "[EMAIL_ADDRESS][DOMAIN_NAME]"
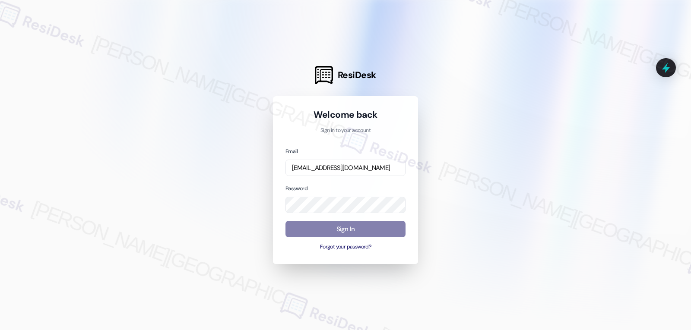
scroll to position [0, 0]
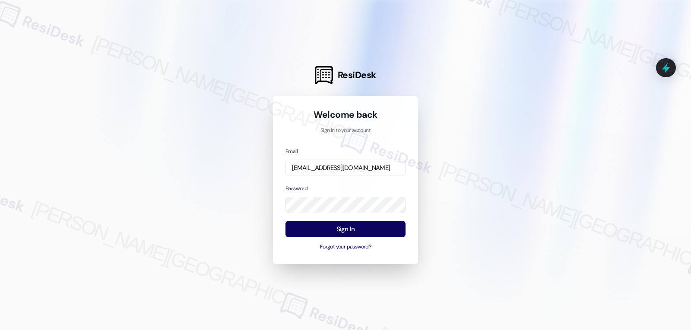
click at [336, 180] on div "Email [EMAIL_ADDRESS][DOMAIN_NAME] Password Sign In Forgot your password?" at bounding box center [345, 199] width 120 height 105
click at [341, 230] on button "Sign In" at bounding box center [345, 229] width 120 height 17
